Goal: Find specific page/section: Find specific page/section

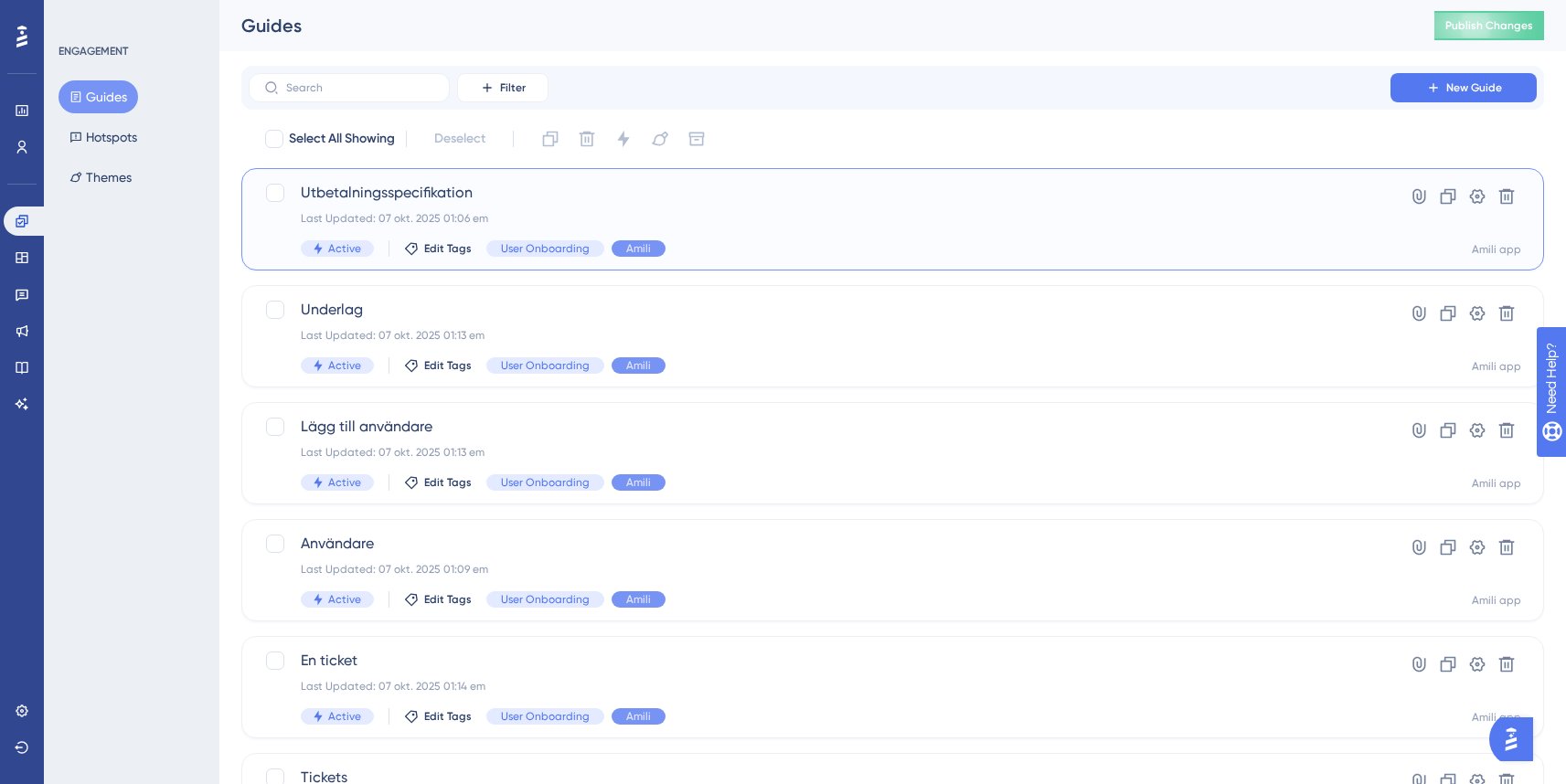
click at [378, 192] on span "Utbetalningsspecifikation" at bounding box center [819, 193] width 1037 height 22
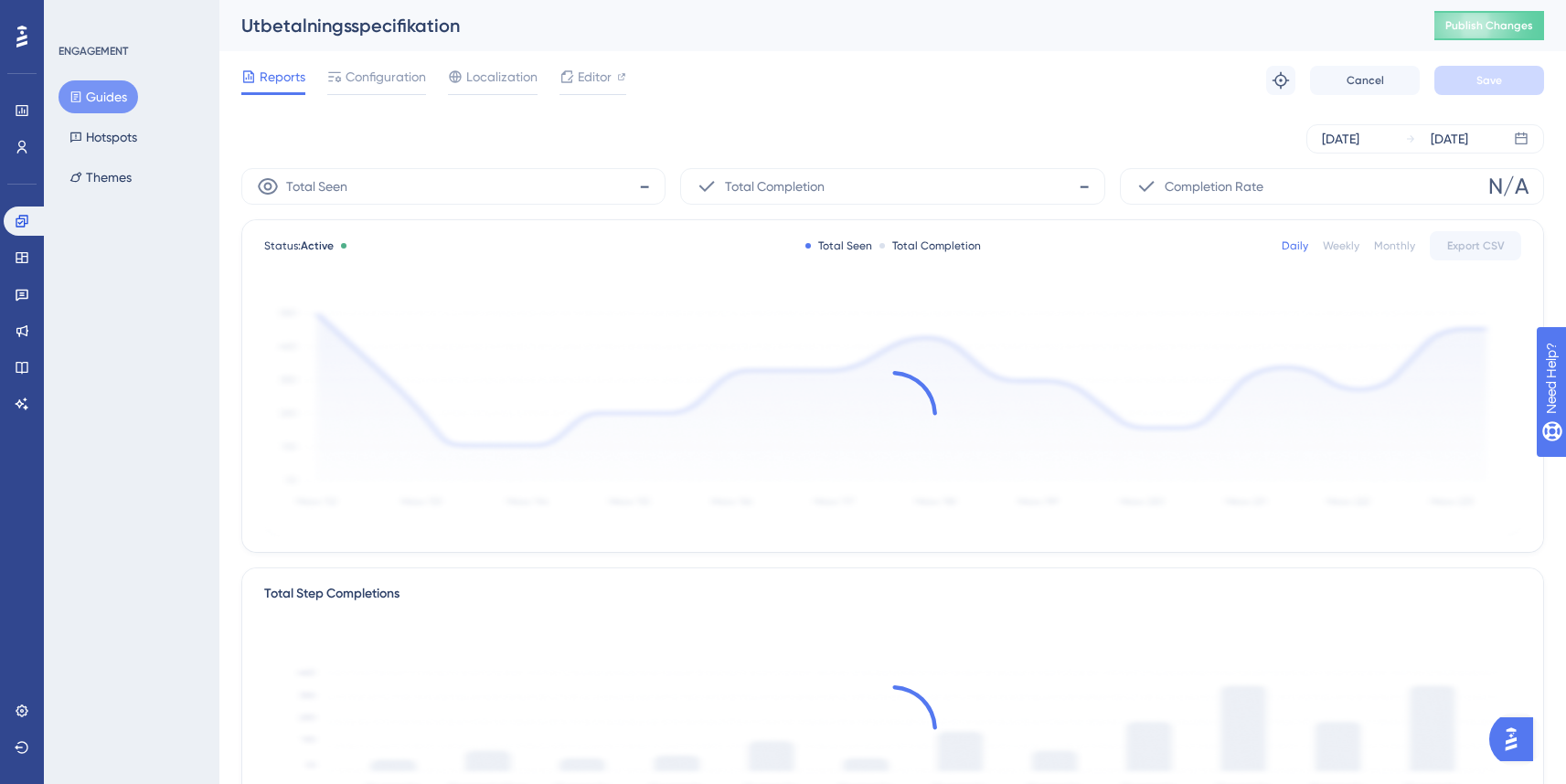
click at [109, 95] on button "Guides" at bounding box center [98, 97] width 80 height 33
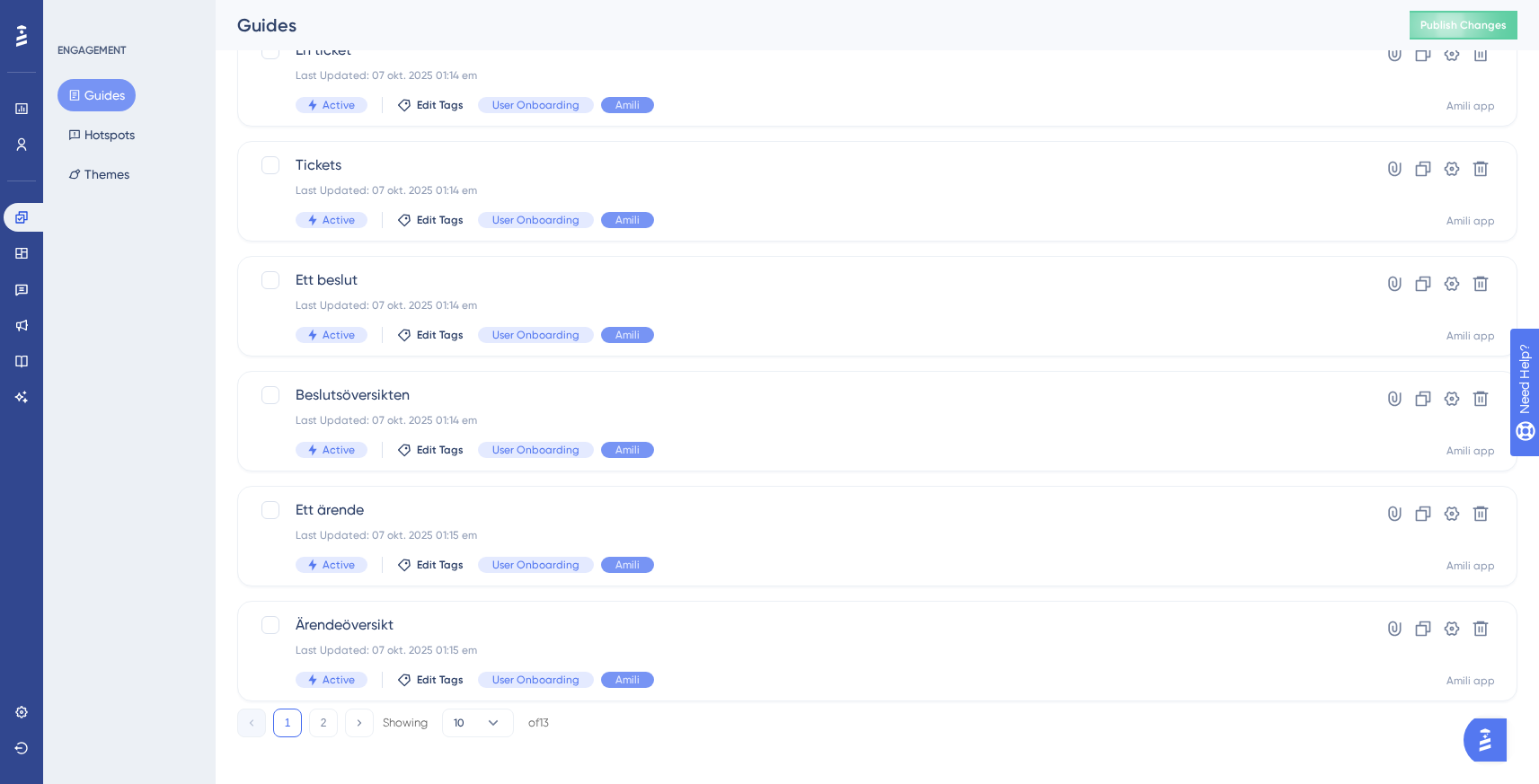
scroll to position [609, 0]
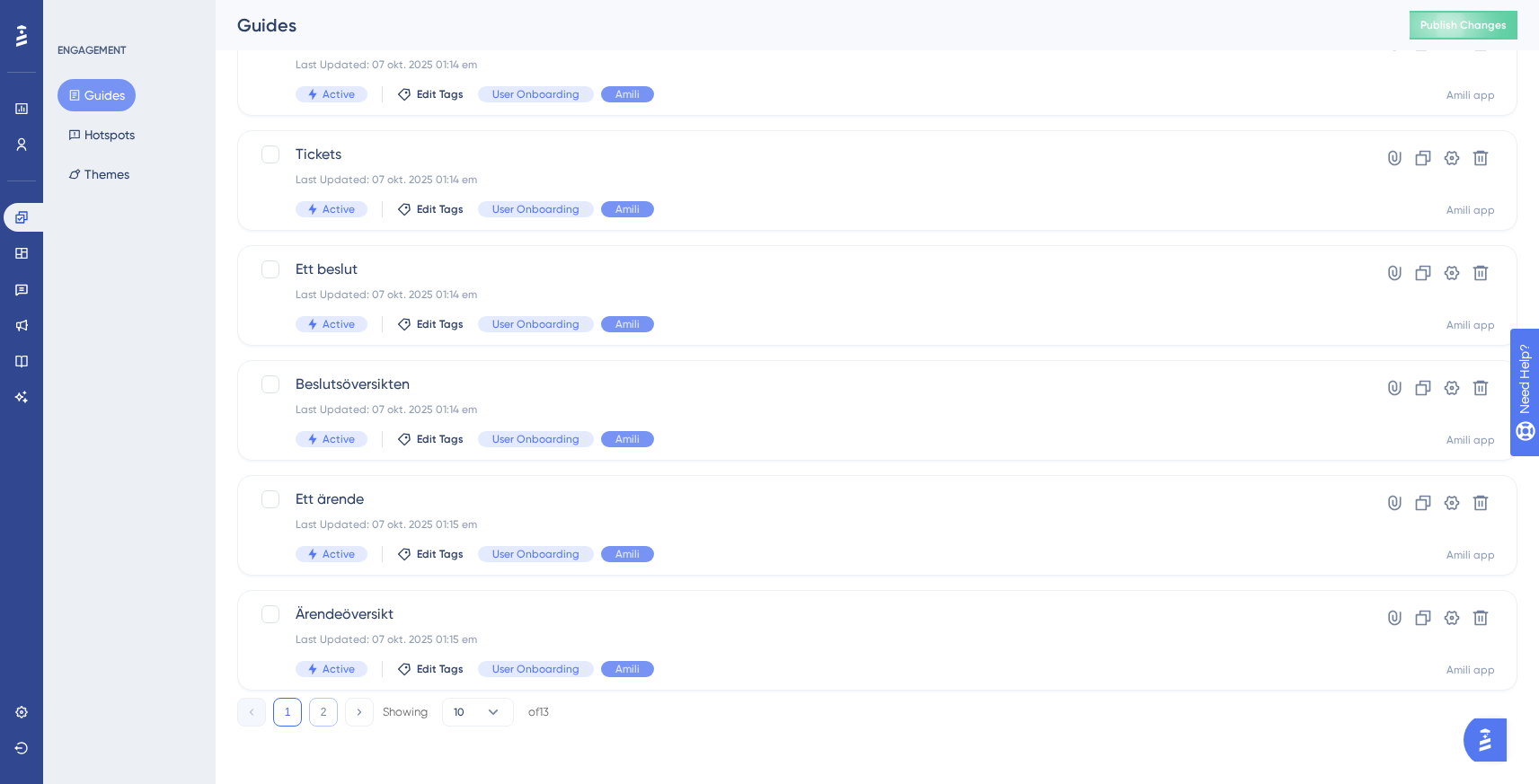
click at [331, 707] on button "2" at bounding box center [323, 712] width 29 height 29
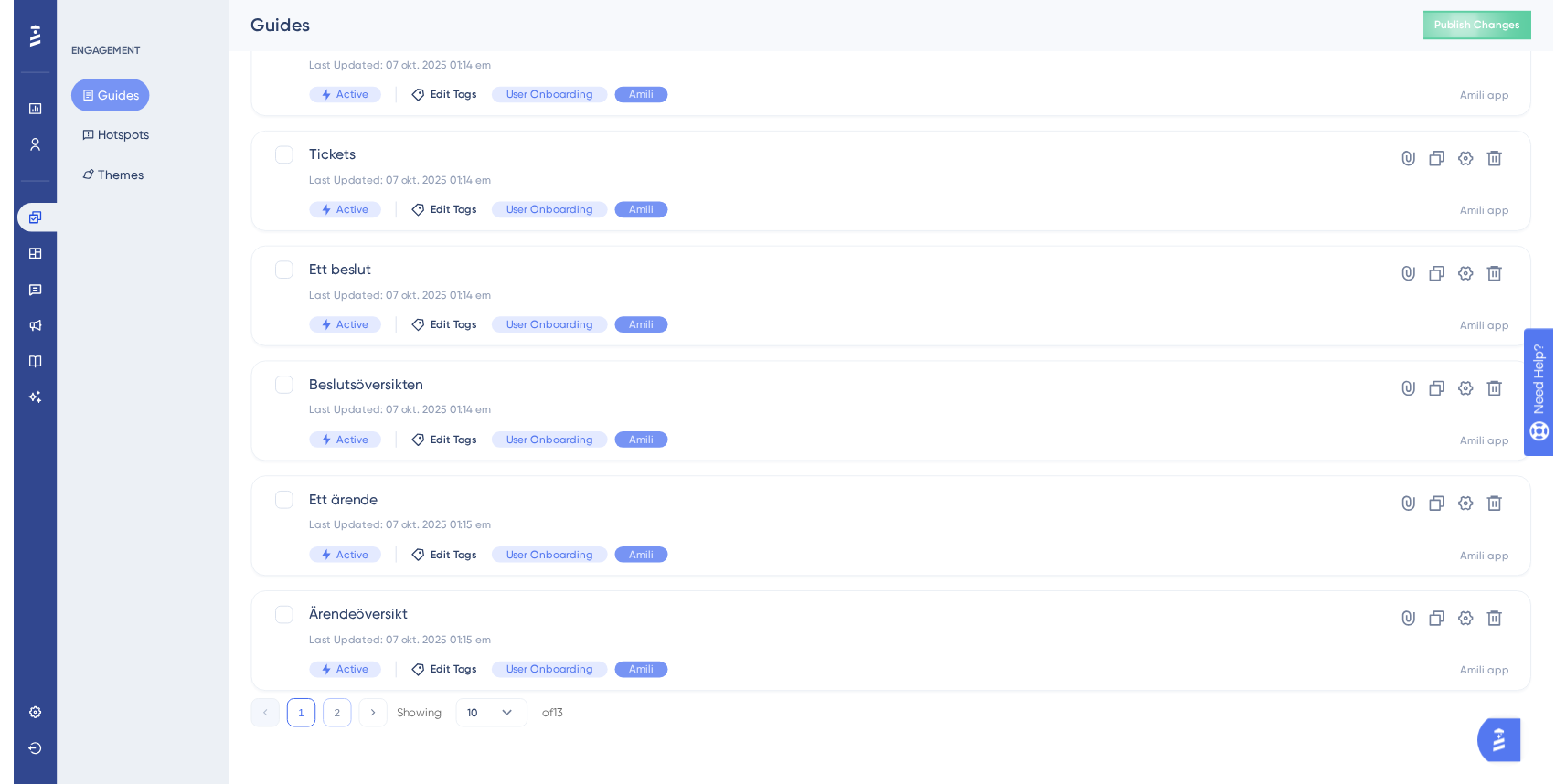
scroll to position [0, 0]
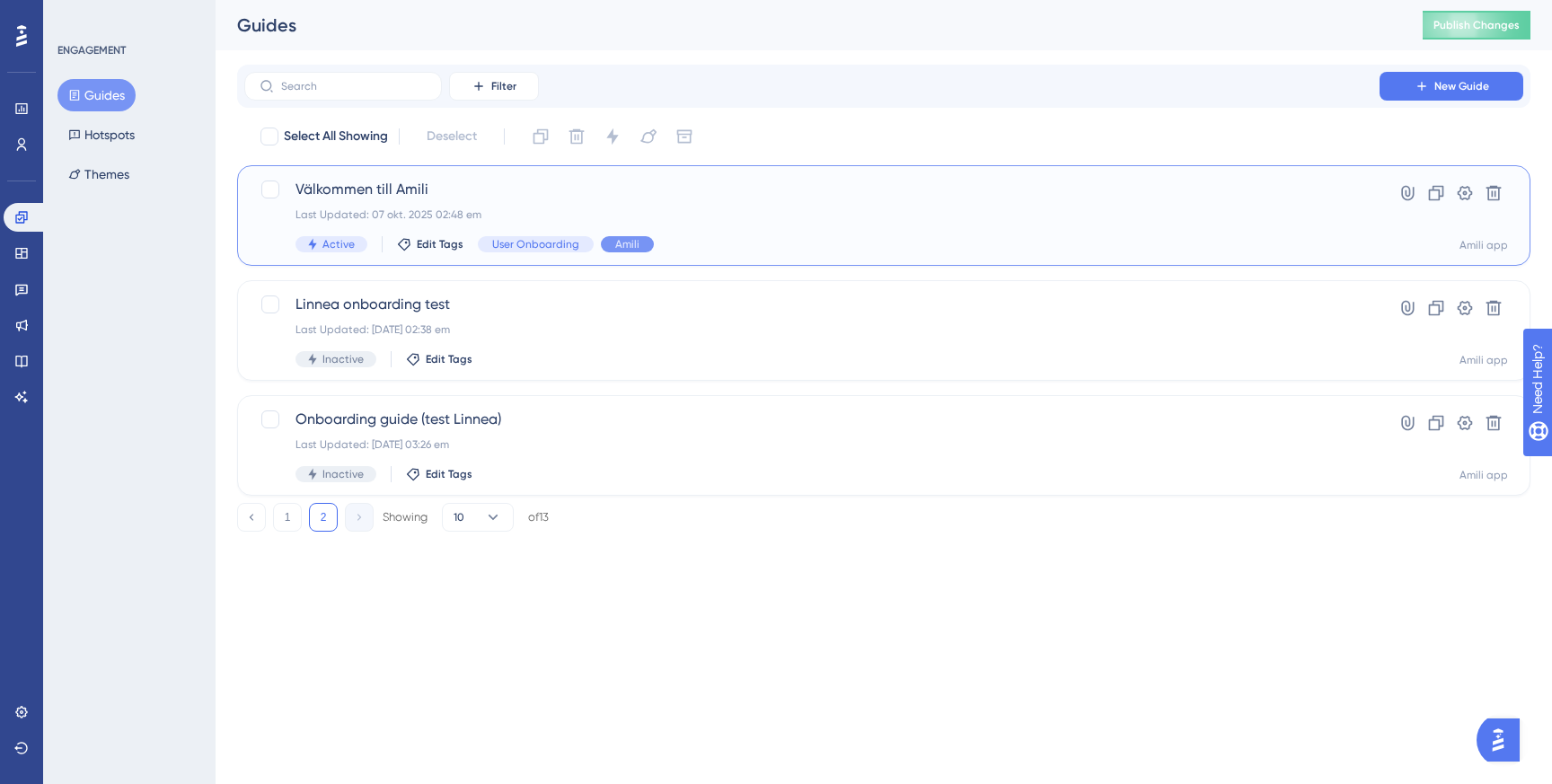
click at [496, 195] on span "Välkommen till Amili" at bounding box center [811, 190] width 1033 height 22
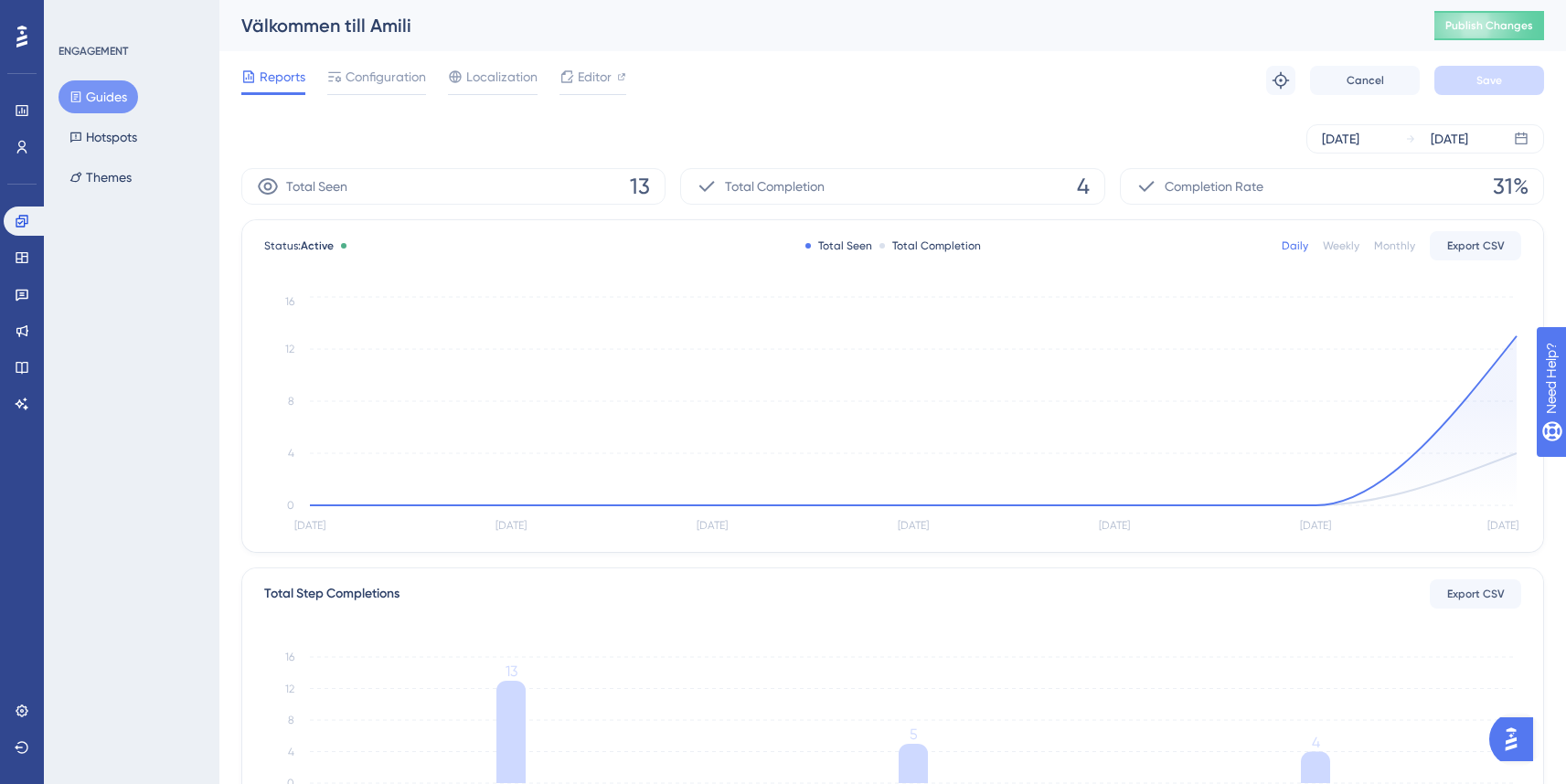
scroll to position [2, 3]
